Goal: Task Accomplishment & Management: Manage account settings

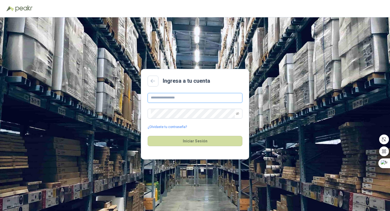
click at [188, 100] on input "text" at bounding box center [194, 98] width 95 height 10
type input "**********"
click at [237, 115] on span at bounding box center [237, 113] width 3 height 9
click at [237, 114] on icon "eye-invisible" at bounding box center [237, 113] width 3 height 3
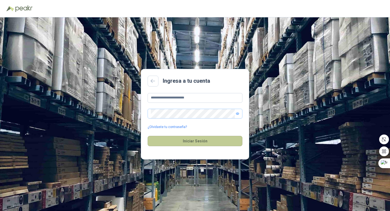
click at [205, 143] on button "Iniciar Sesión" at bounding box center [194, 141] width 95 height 10
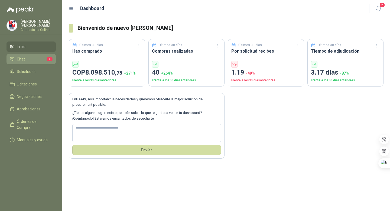
click at [25, 61] on li "Chat 6" at bounding box center [31, 59] width 43 height 6
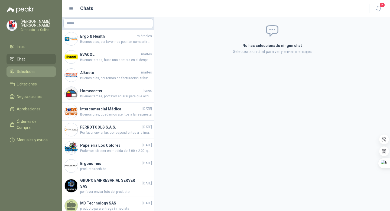
click at [22, 73] on span "Solicitudes" at bounding box center [26, 71] width 19 height 6
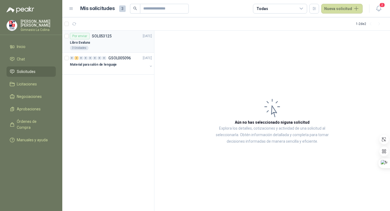
click at [92, 42] on div "Libro Evaluna" at bounding box center [111, 42] width 82 height 6
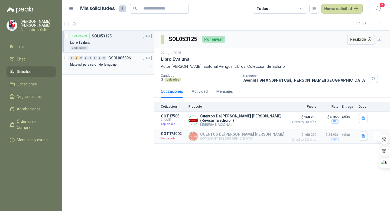
click at [117, 65] on div "Material para salón de lenguaje" at bounding box center [109, 64] width 78 height 6
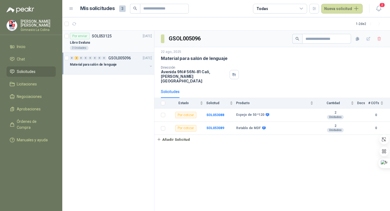
click at [106, 48] on div "3 Unidades" at bounding box center [111, 48] width 82 height 4
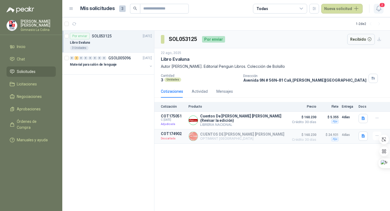
click at [380, 7] on span "2" at bounding box center [382, 4] width 6 height 5
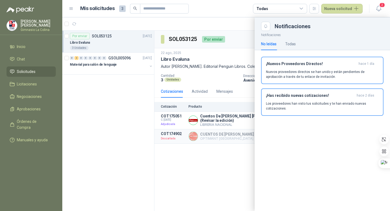
click at [201, 89] on div at bounding box center [225, 113] width 327 height 193
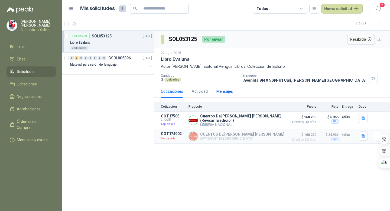
click at [218, 90] on div "Mensajes" at bounding box center [224, 91] width 17 height 6
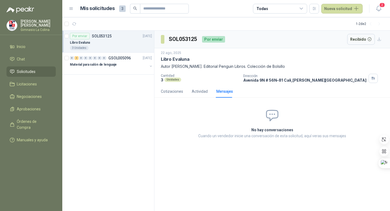
click at [44, 25] on p "[PERSON_NAME]" at bounding box center [38, 23] width 35 height 8
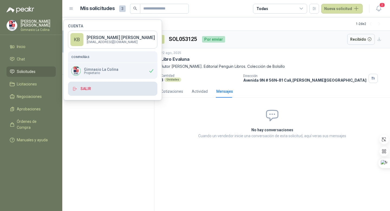
click at [85, 90] on button "Salir" at bounding box center [112, 88] width 89 height 14
